Goal: Transaction & Acquisition: Purchase product/service

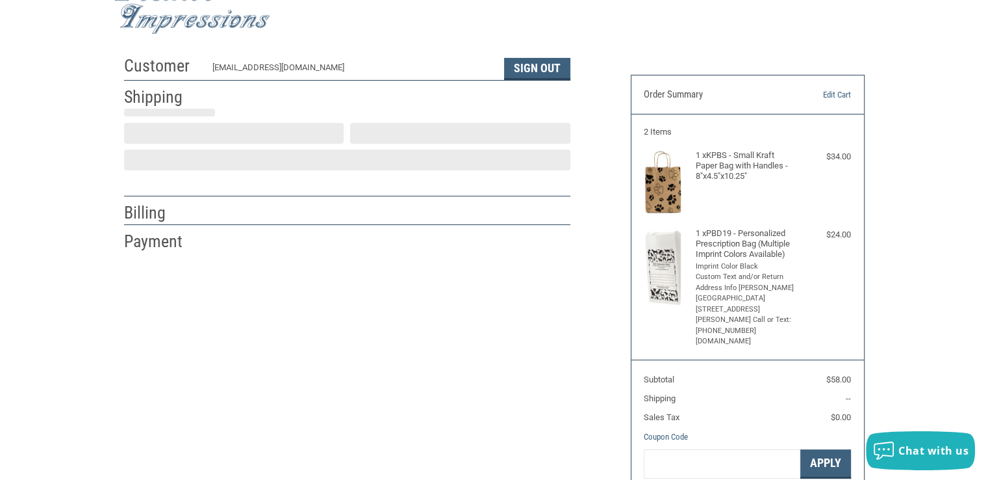
scroll to position [88, 0]
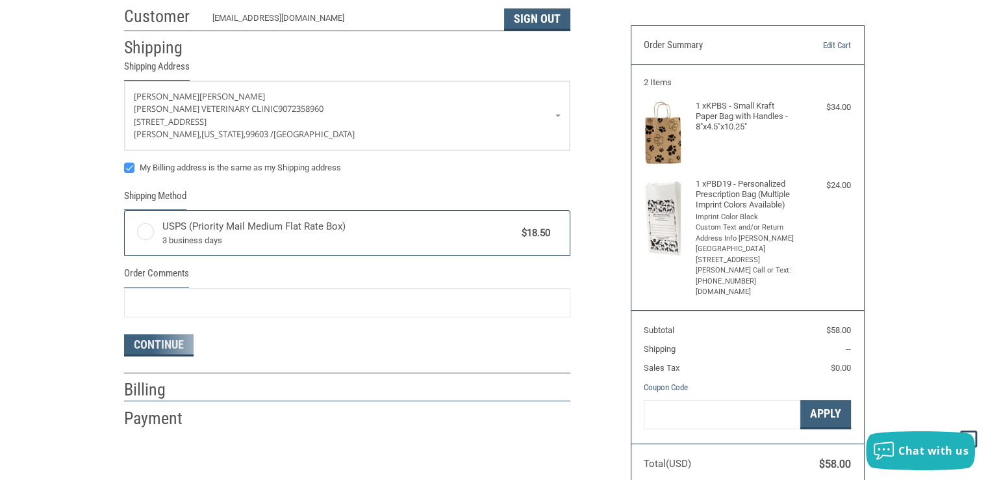
radio input "true"
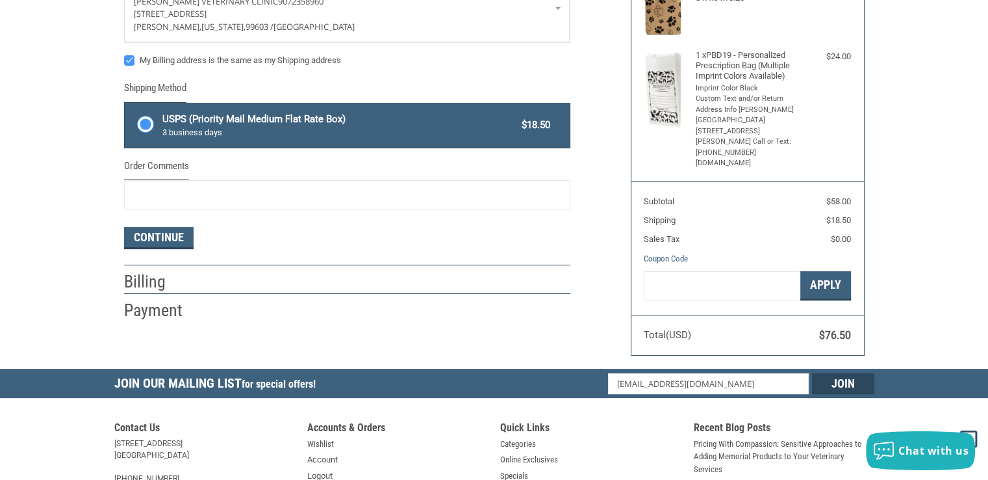
scroll to position [23, 0]
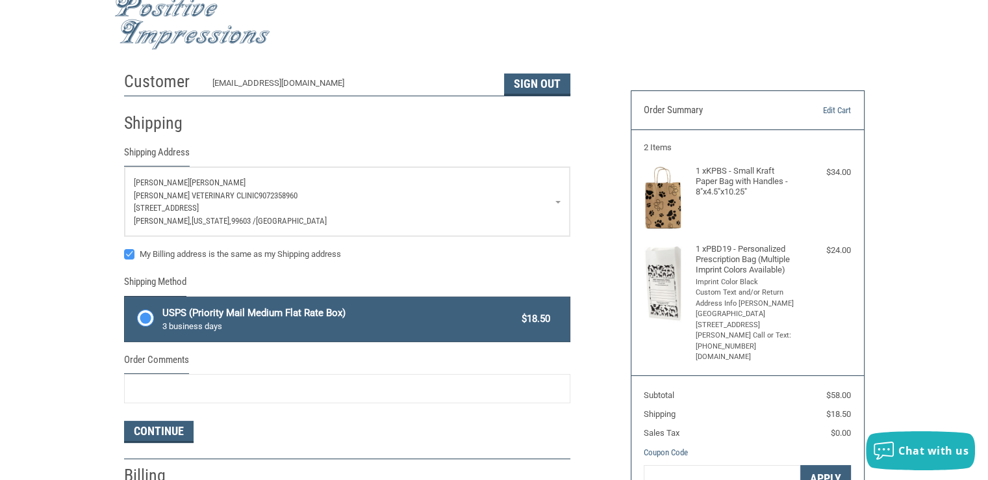
click at [179, 207] on span "[STREET_ADDRESS]" at bounding box center [166, 208] width 65 height 10
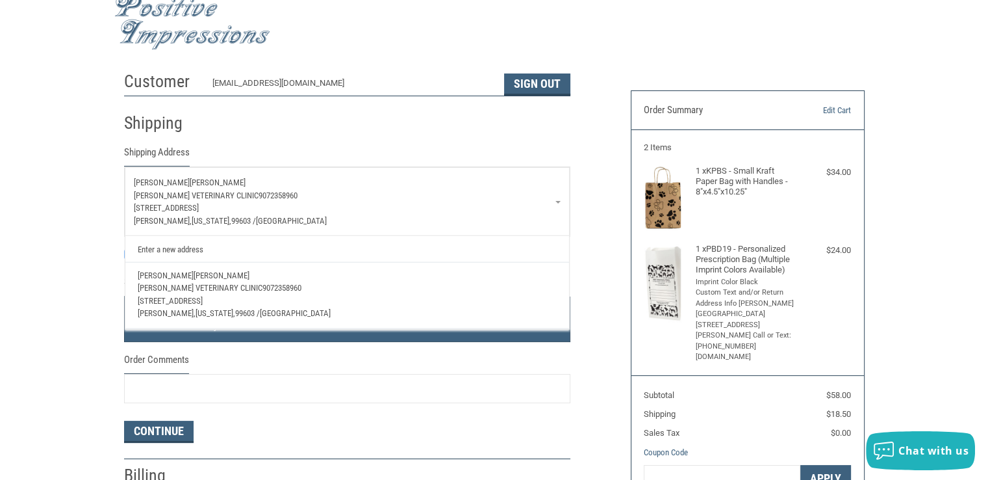
click at [259, 190] on span "9072358960" at bounding box center [278, 195] width 39 height 10
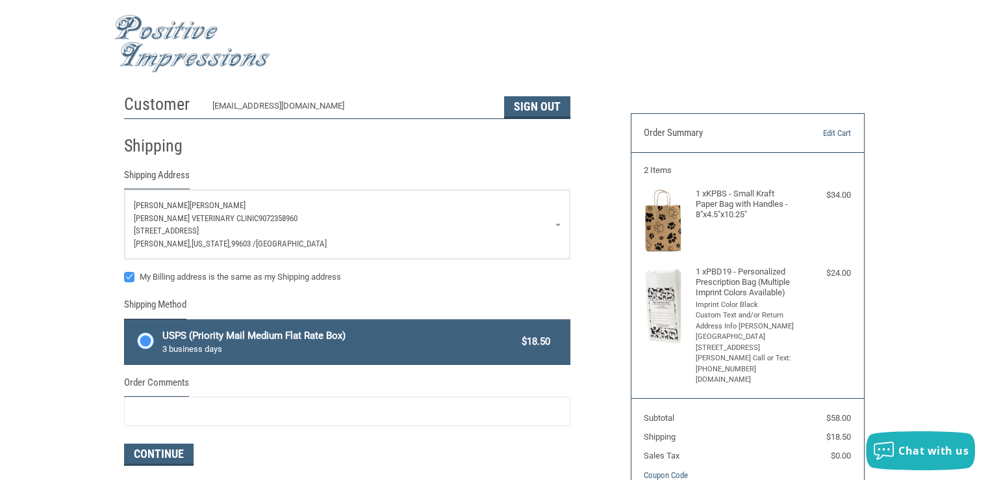
scroll to position [0, 0]
click at [554, 225] on p "[STREET_ADDRESS]" at bounding box center [347, 230] width 427 height 13
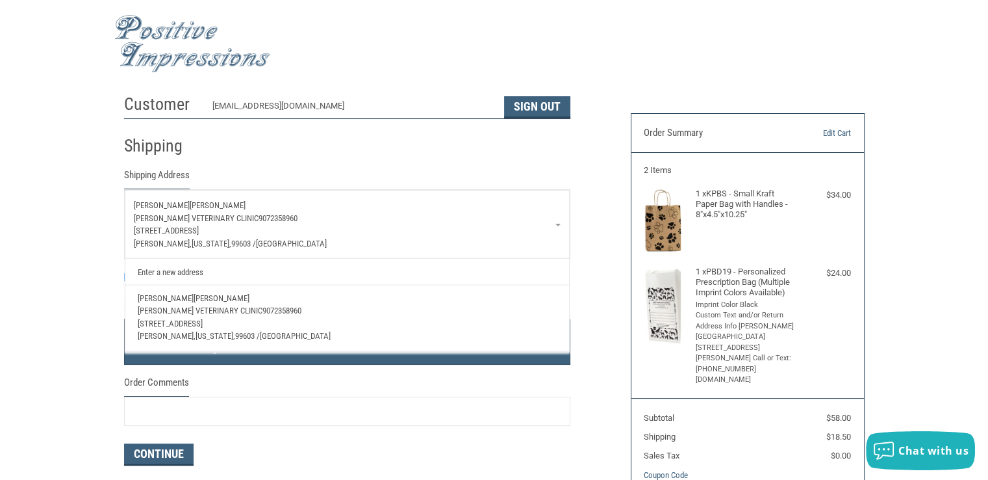
click at [554, 227] on p "[STREET_ADDRESS]" at bounding box center [347, 230] width 427 height 13
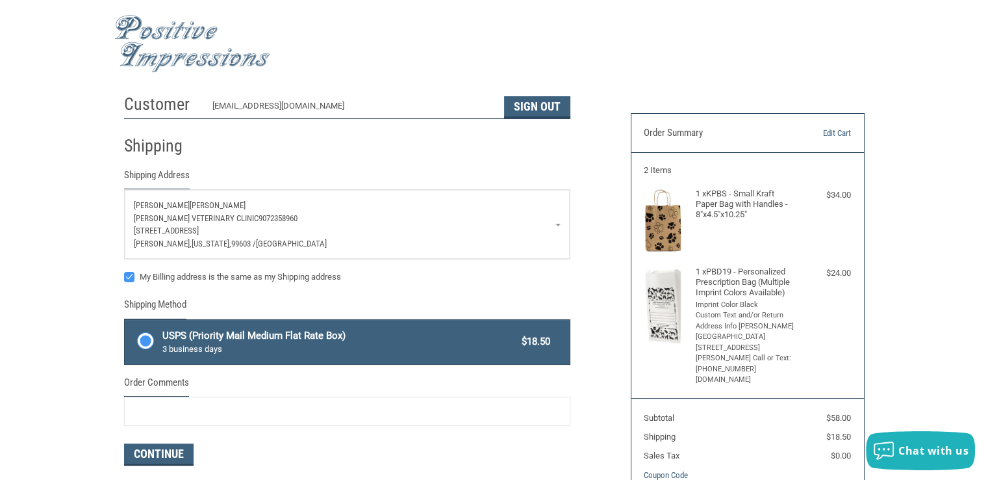
click at [960, 206] on div "Customer [EMAIL_ADDRESS][DOMAIN_NAME] Sign Out Shipping Shipping Address [PERSO…" at bounding box center [494, 336] width 988 height 497
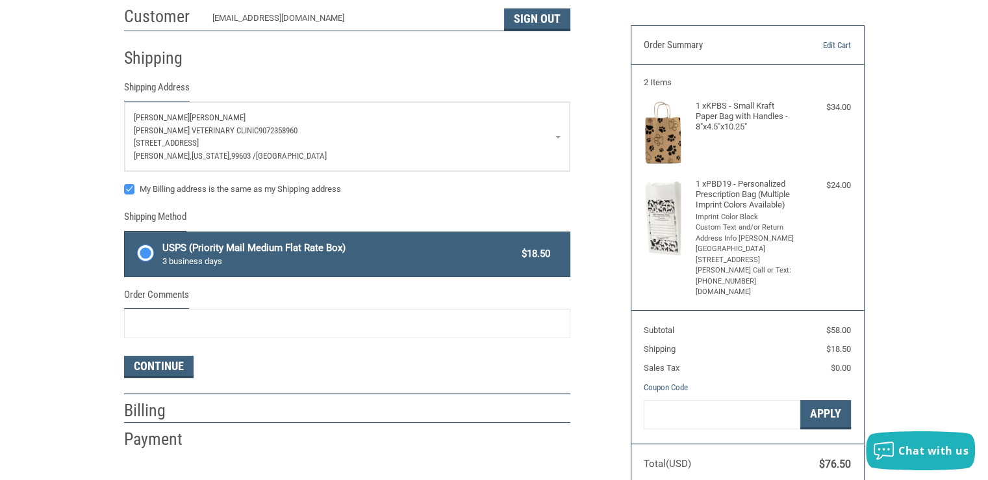
scroll to position [195, 0]
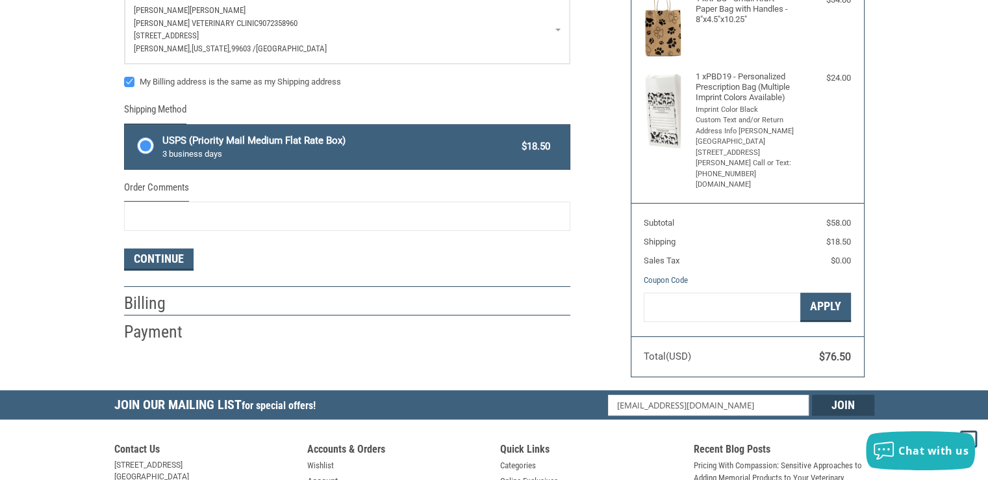
drag, startPoint x: 156, startPoint y: 326, endPoint x: 164, endPoint y: 325, distance: 7.8
click at [156, 326] on h2 "Payment" at bounding box center [162, 331] width 76 height 21
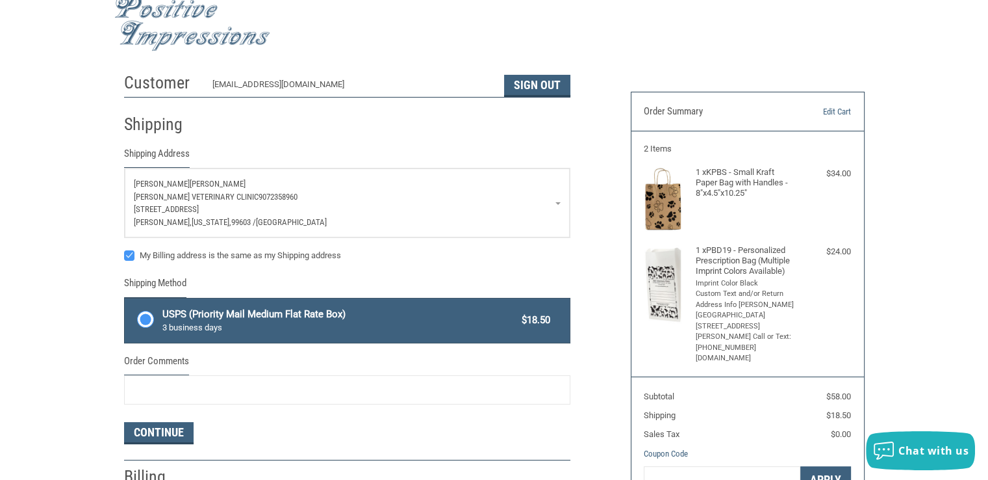
scroll to position [0, 0]
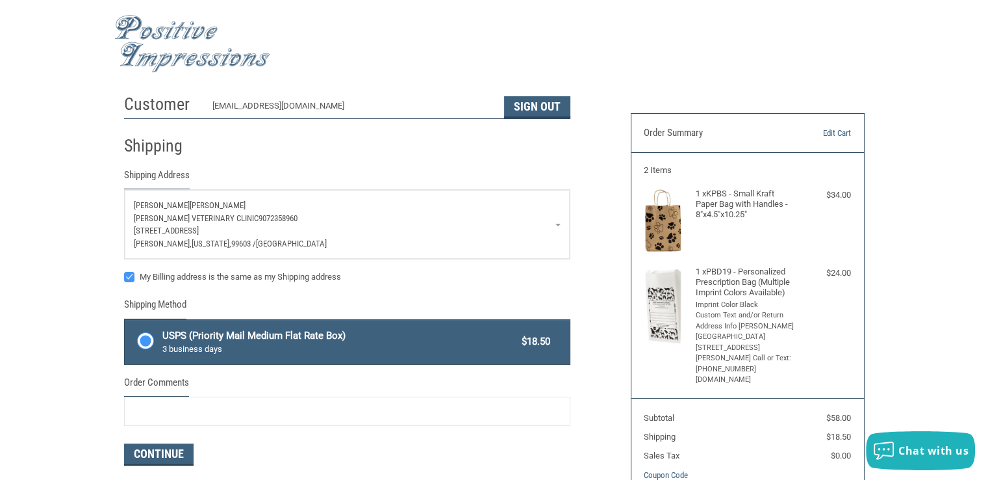
click at [598, 227] on div "Customer [EMAIL_ADDRESS][DOMAIN_NAME] Sign Out Shipping Shipping Address [PERSO…" at bounding box center [367, 313] width 507 height 450
click at [832, 128] on link "Edit Cart" at bounding box center [818, 133] width 66 height 13
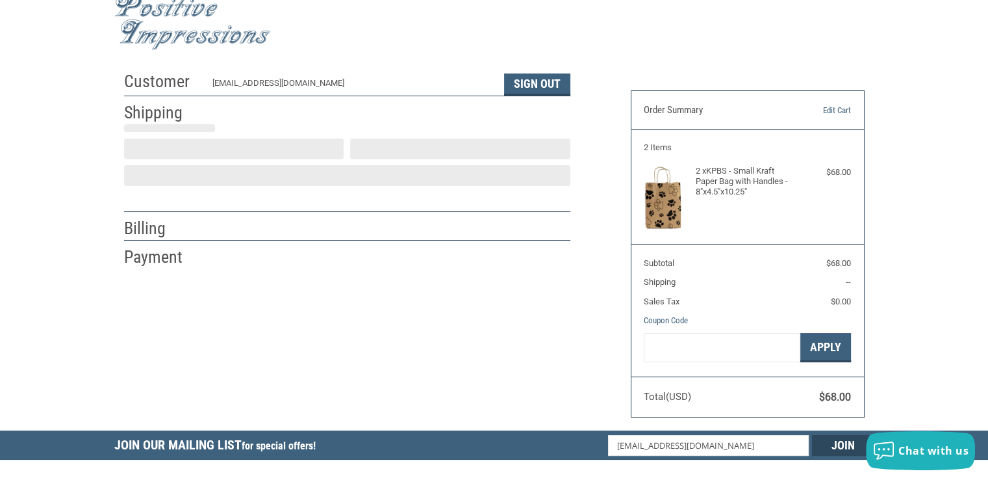
scroll to position [88, 0]
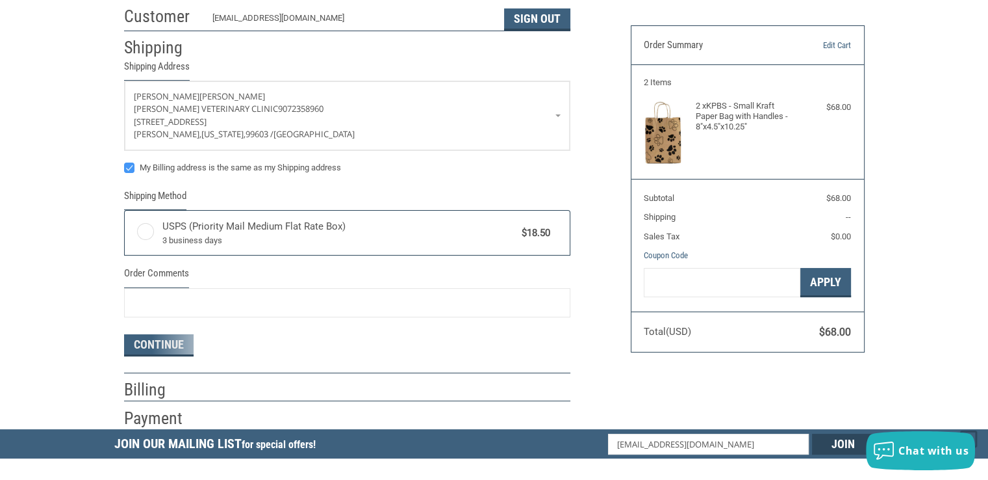
radio input "true"
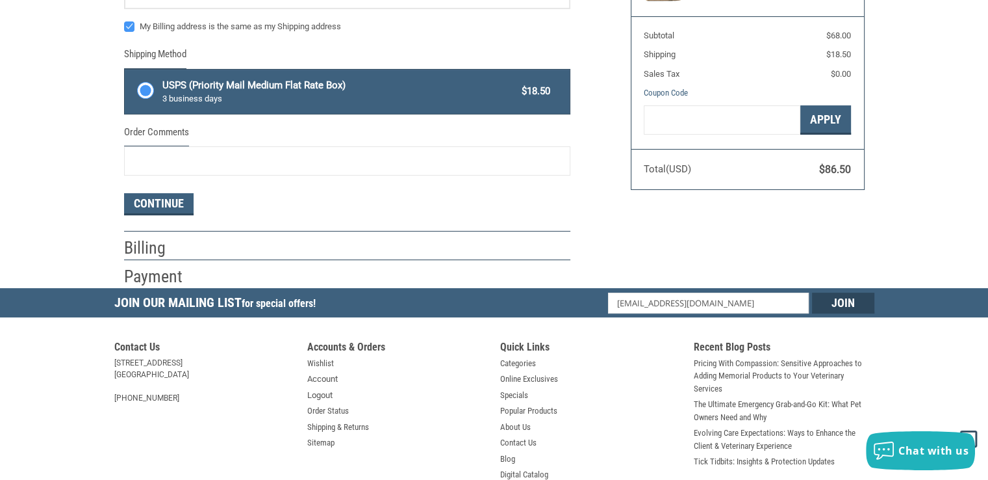
scroll to position [237, 0]
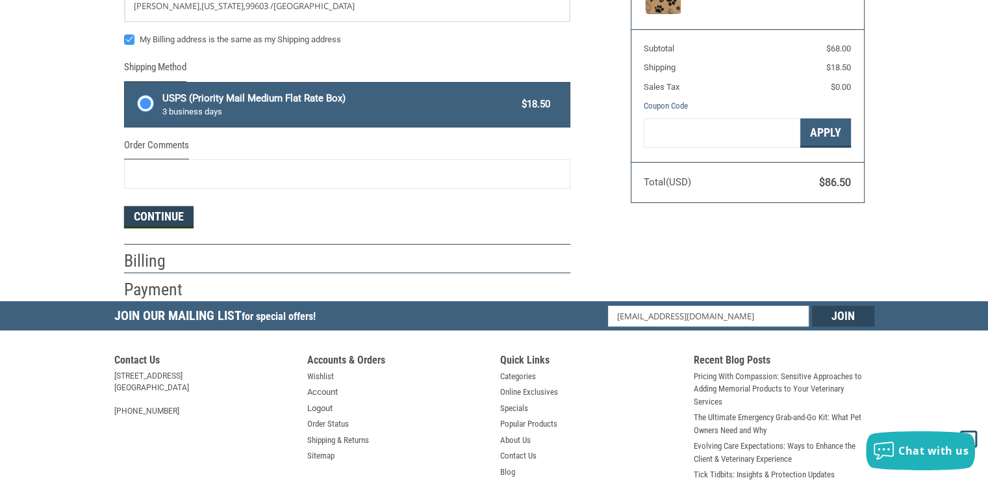
click at [173, 219] on button "Continue" at bounding box center [159, 217] width 70 height 22
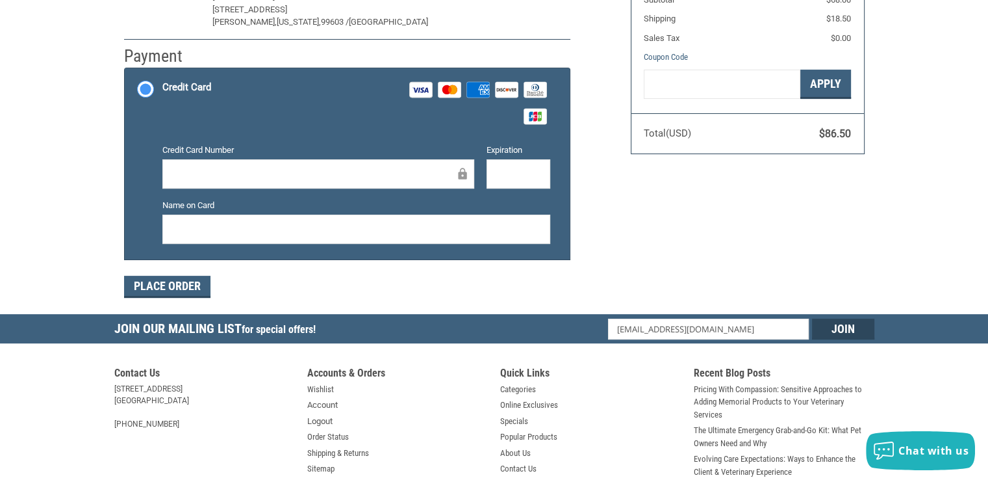
scroll to position [300, 0]
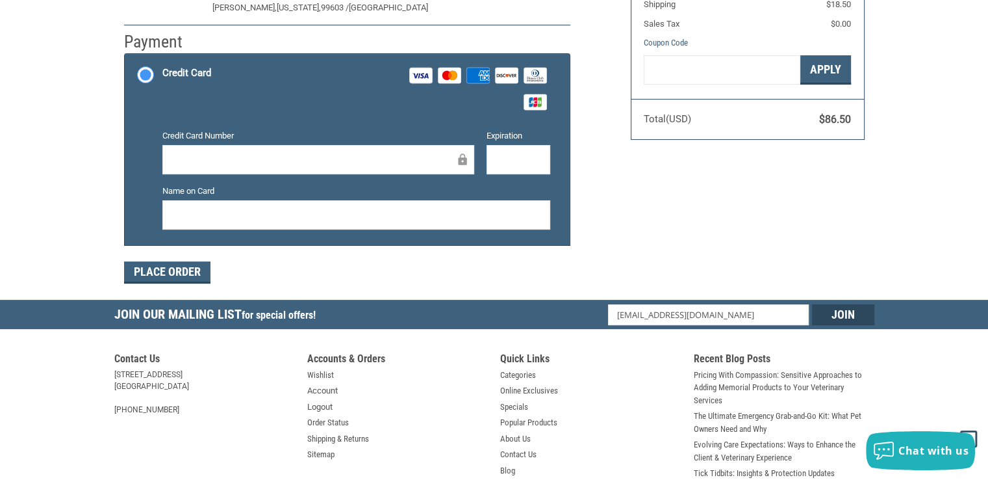
click at [248, 177] on div "Credit Card Number Expiration Name on Card" at bounding box center [356, 184] width 401 height 110
click at [683, 229] on div "Customer INFO@HOMERVET.COM Sign Out Shipping CODY CZER-RANSOM HOMER VETERINARY …" at bounding box center [494, 44] width 760 height 512
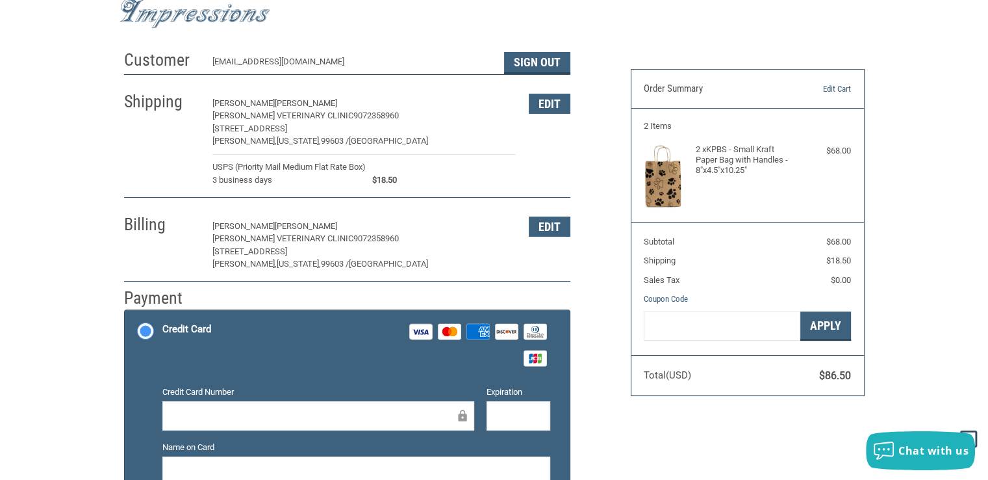
scroll to position [0, 0]
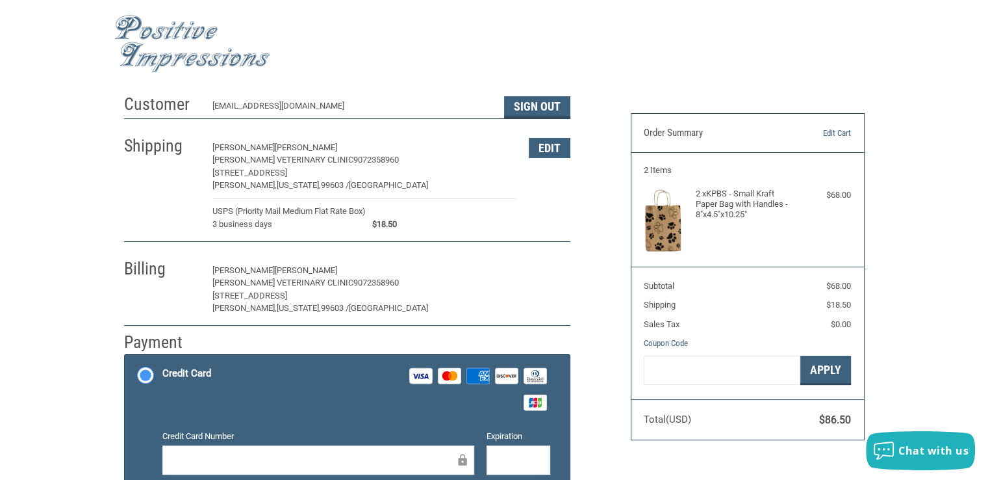
click at [543, 264] on button "Edit" at bounding box center [550, 271] width 42 height 20
